Goal: Task Accomplishment & Management: Use online tool/utility

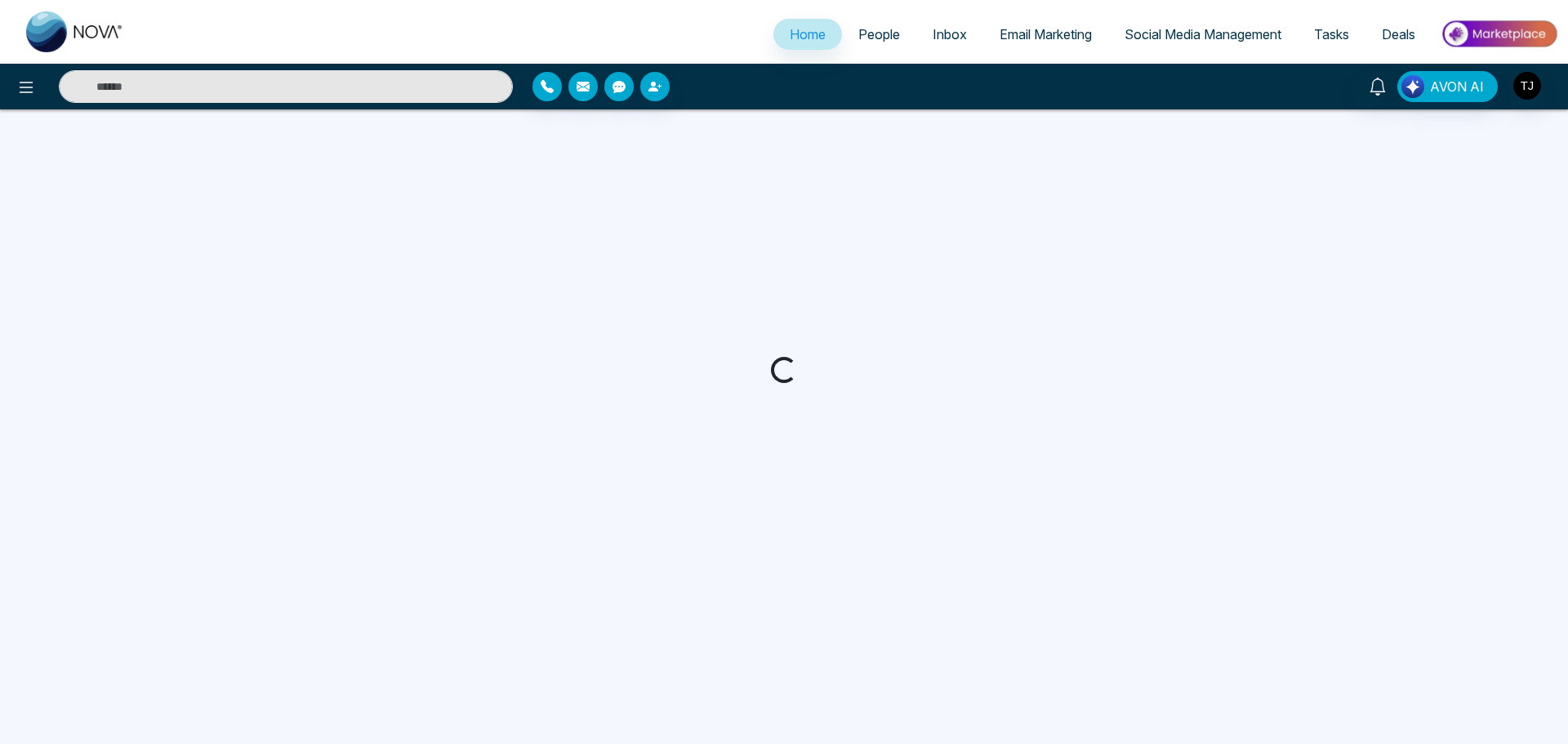
select select "*"
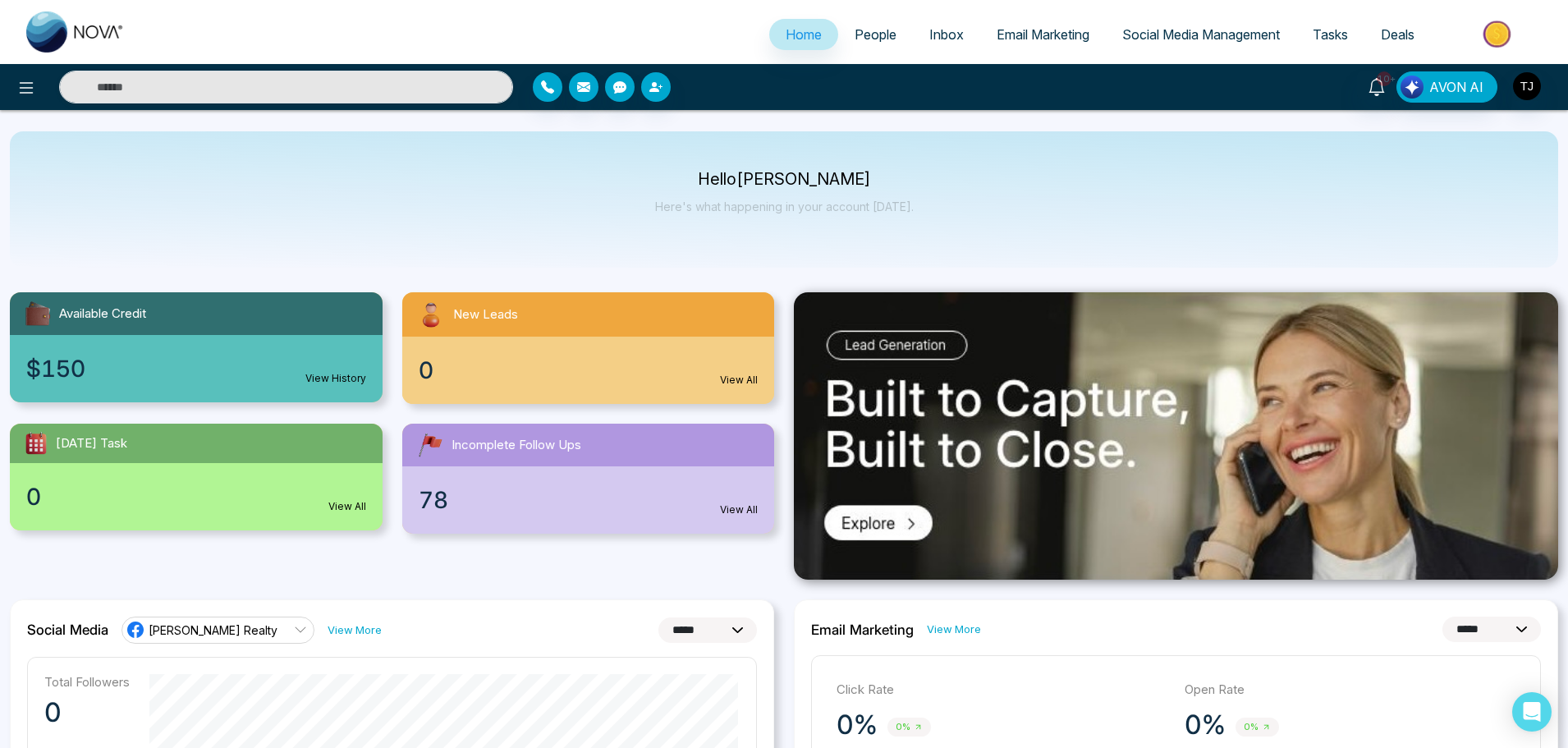
click at [1018, 37] on span "Email Marketing" at bounding box center [1043, 34] width 93 height 16
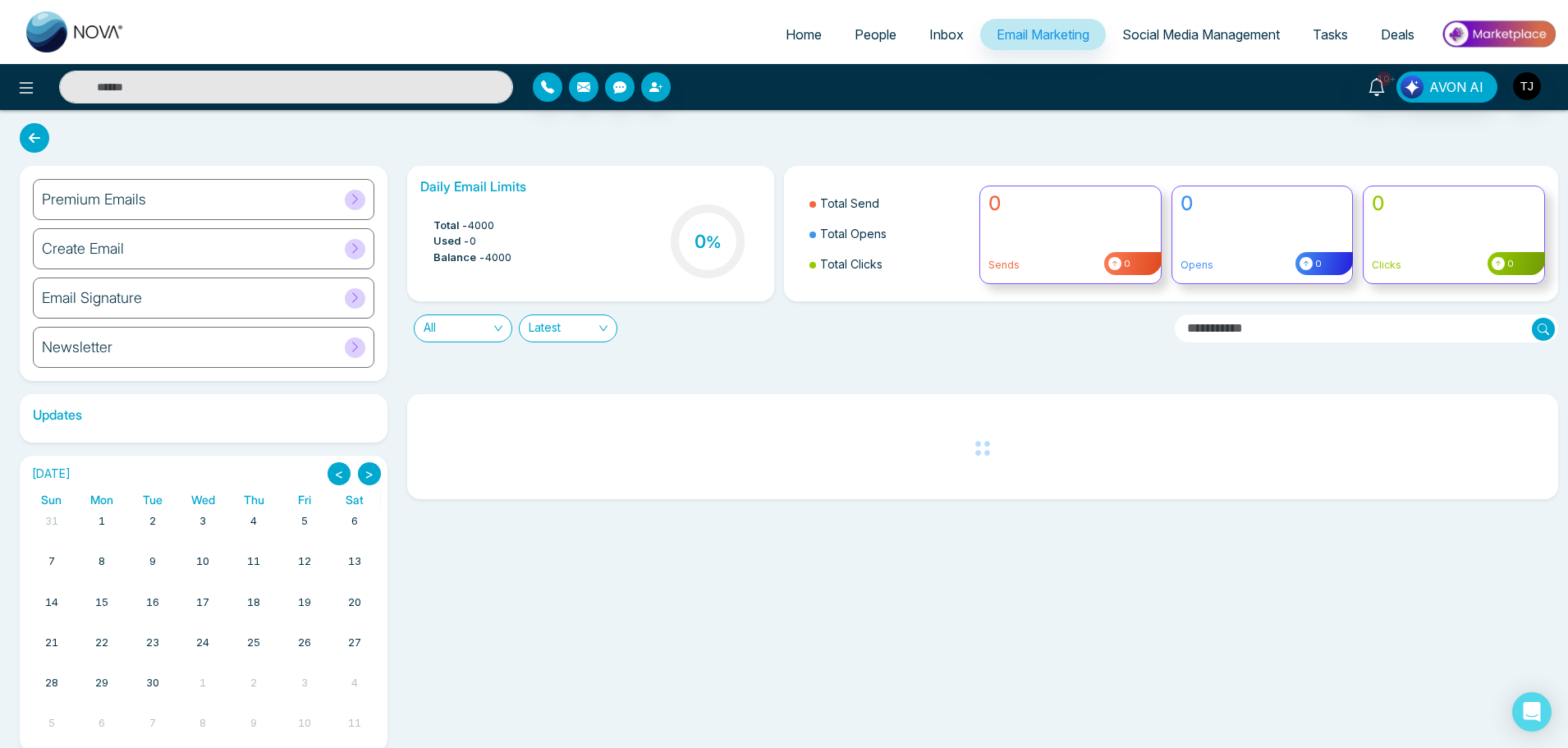
click at [340, 199] on div "Premium Emails" at bounding box center [203, 200] width 341 height 41
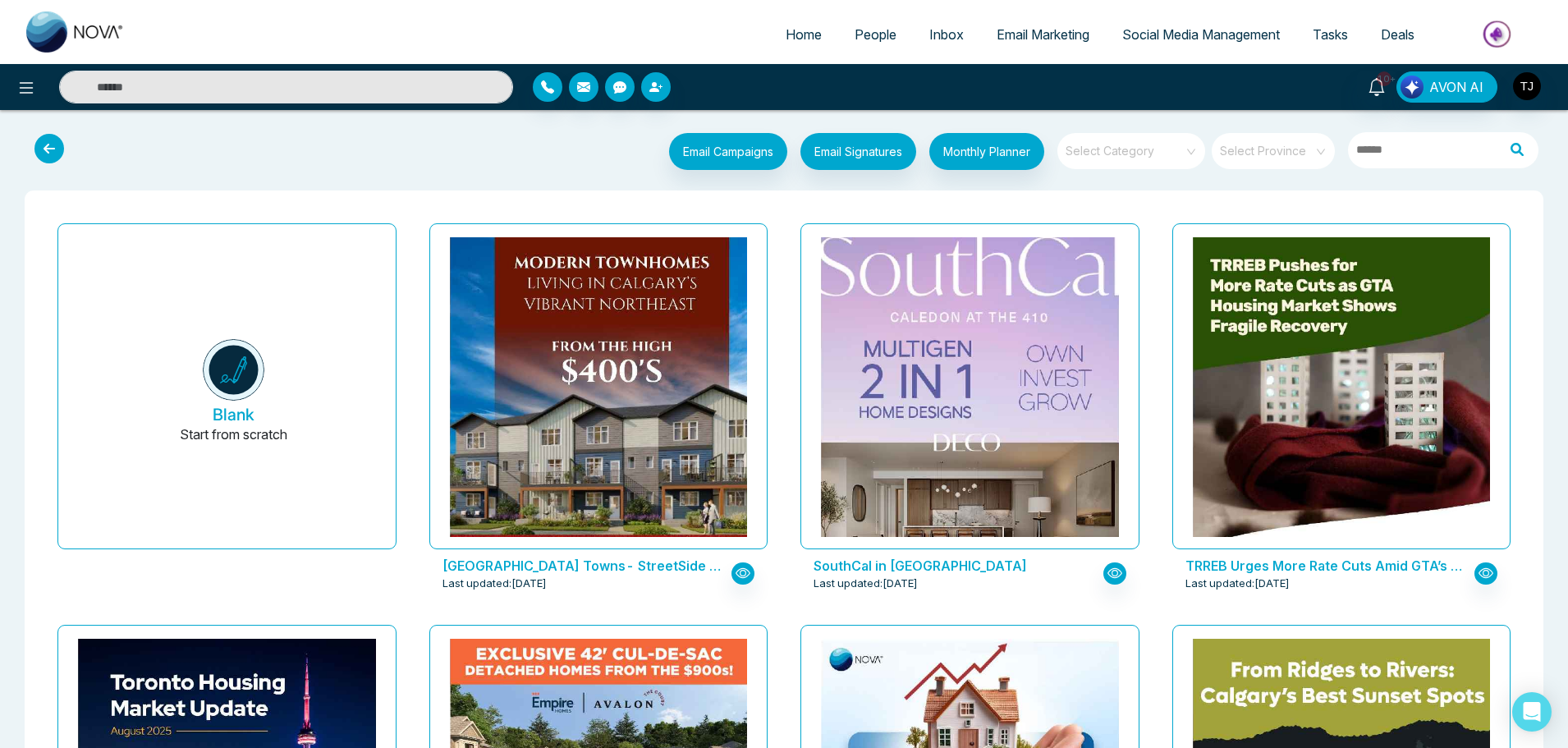
click at [521, 564] on p "[GEOGRAPHIC_DATA] Towns- StreetSide Developments" at bounding box center [583, 566] width 281 height 20
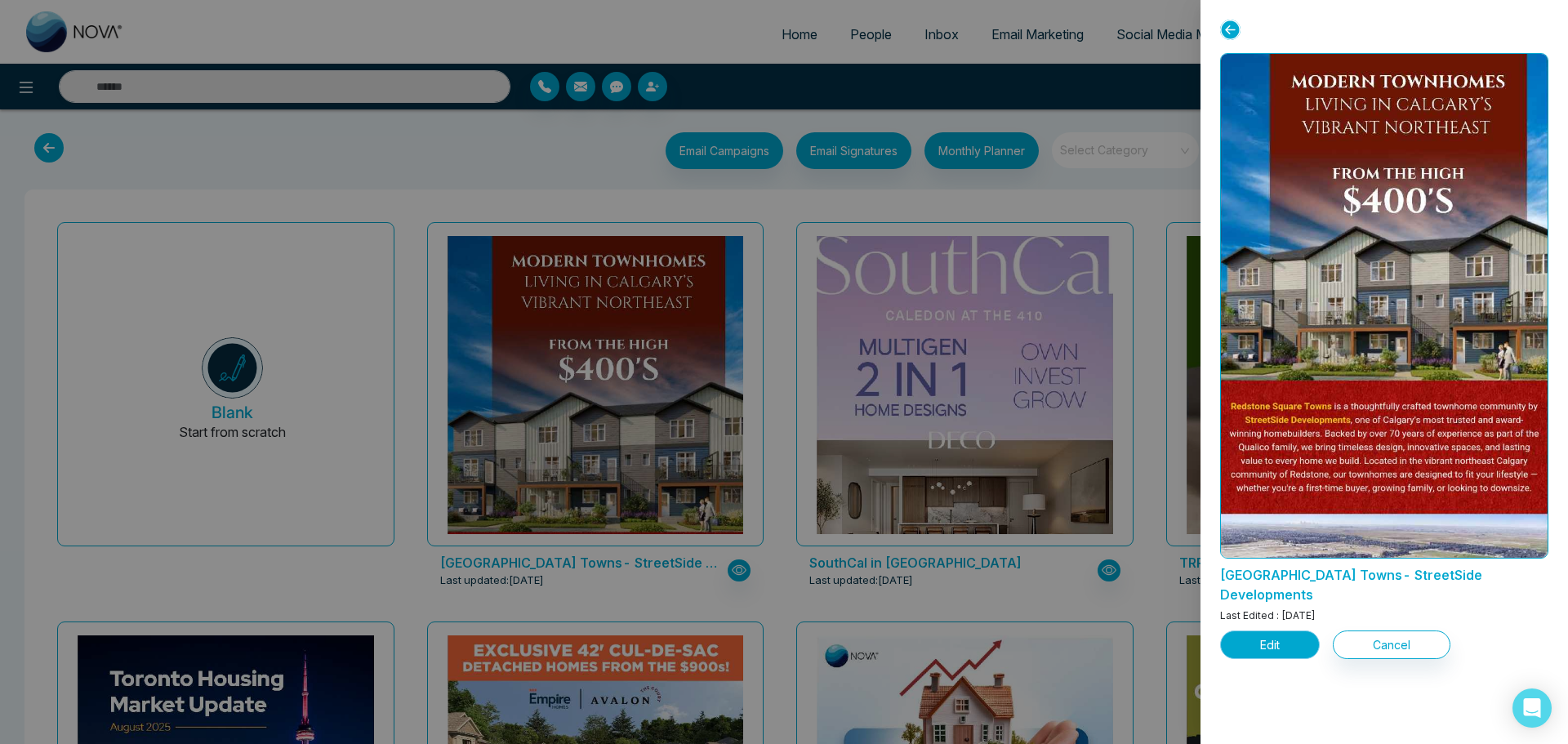
click at [1288, 631] on button "Edit" at bounding box center [1270, 645] width 100 height 29
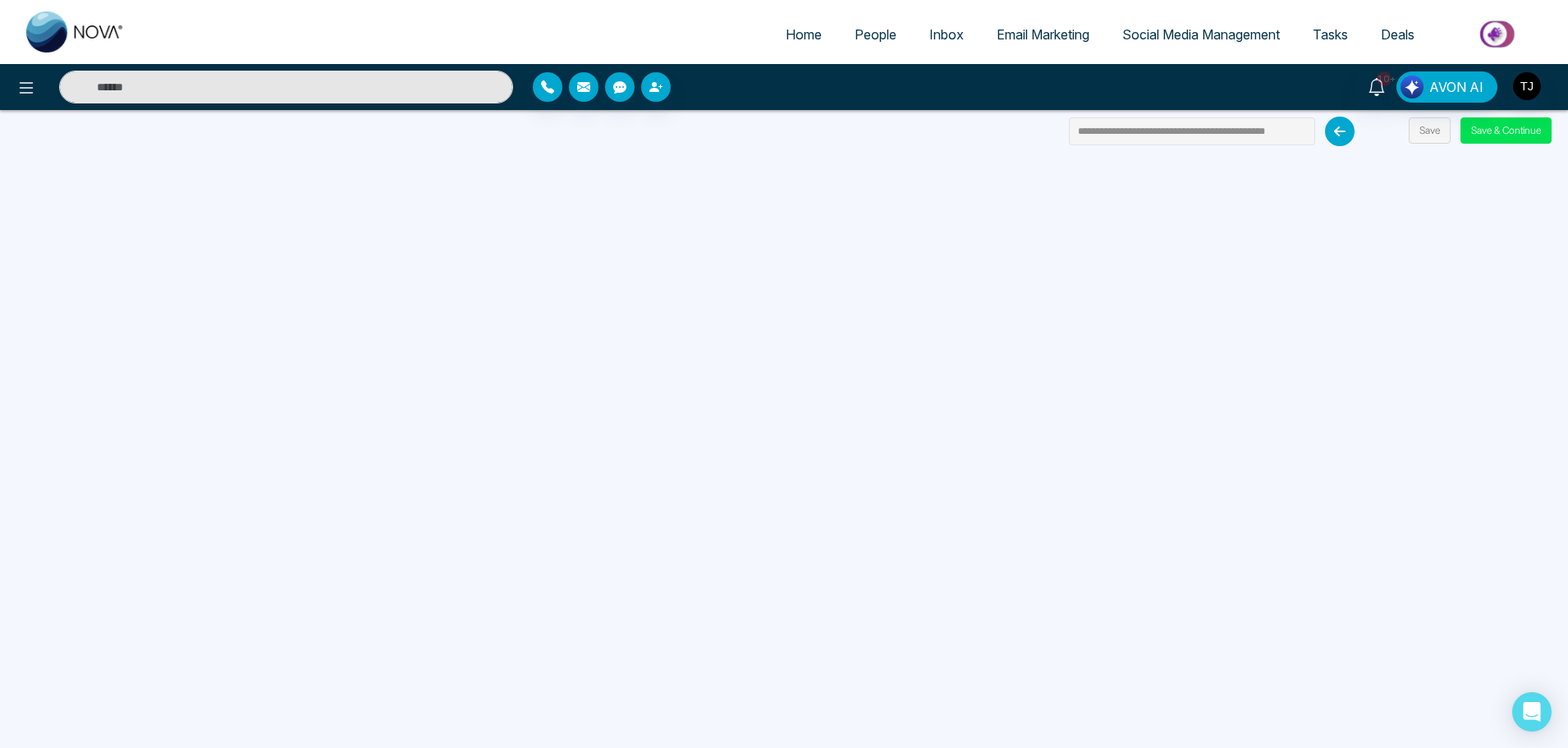
click at [518, 134] on div "**********" at bounding box center [784, 374] width 1568 height 748
